Goal: Entertainment & Leisure: Consume media (video, audio)

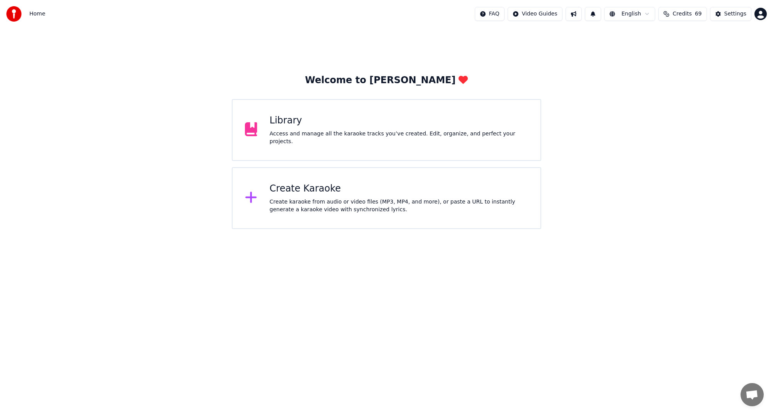
click at [374, 133] on div "Access and manage all the karaoke tracks you’ve created. Edit, organize, and pe…" at bounding box center [399, 137] width 259 height 15
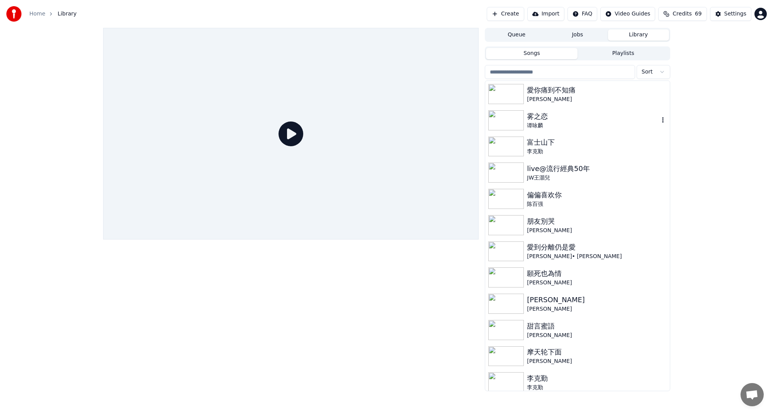
click at [545, 122] on div "谭咏麟" at bounding box center [593, 126] width 132 height 8
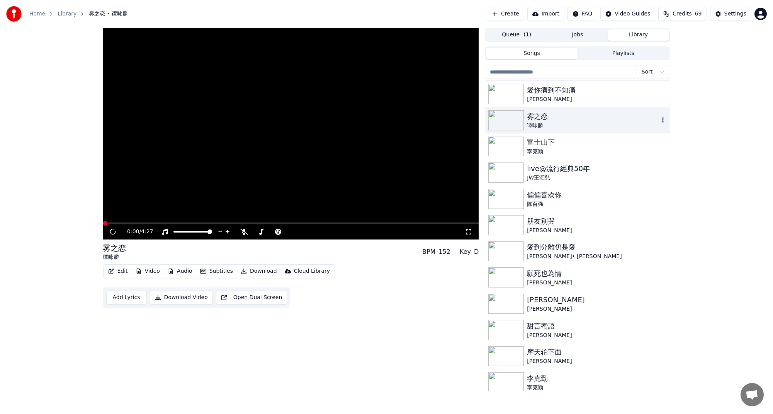
click at [545, 122] on div "谭咏麟" at bounding box center [593, 126] width 132 height 8
click at [543, 201] on div "陈百强" at bounding box center [593, 204] width 132 height 8
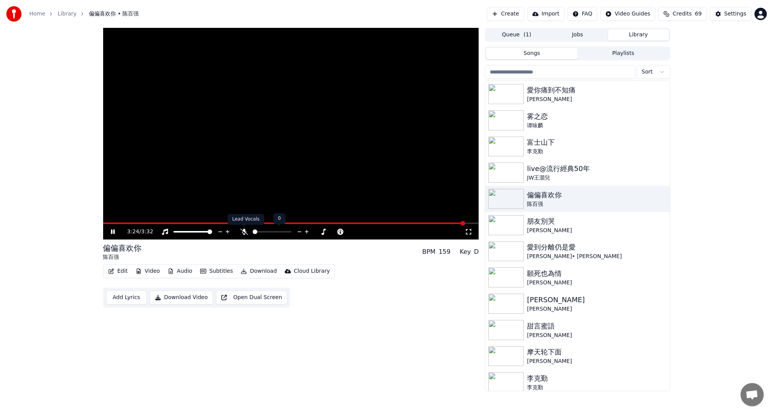
click at [244, 232] on icon at bounding box center [244, 231] width 8 height 6
click at [105, 222] on span at bounding box center [104, 223] width 2 height 2
click at [117, 223] on span at bounding box center [291, 223] width 376 height 2
